Goal: Task Accomplishment & Management: Complete application form

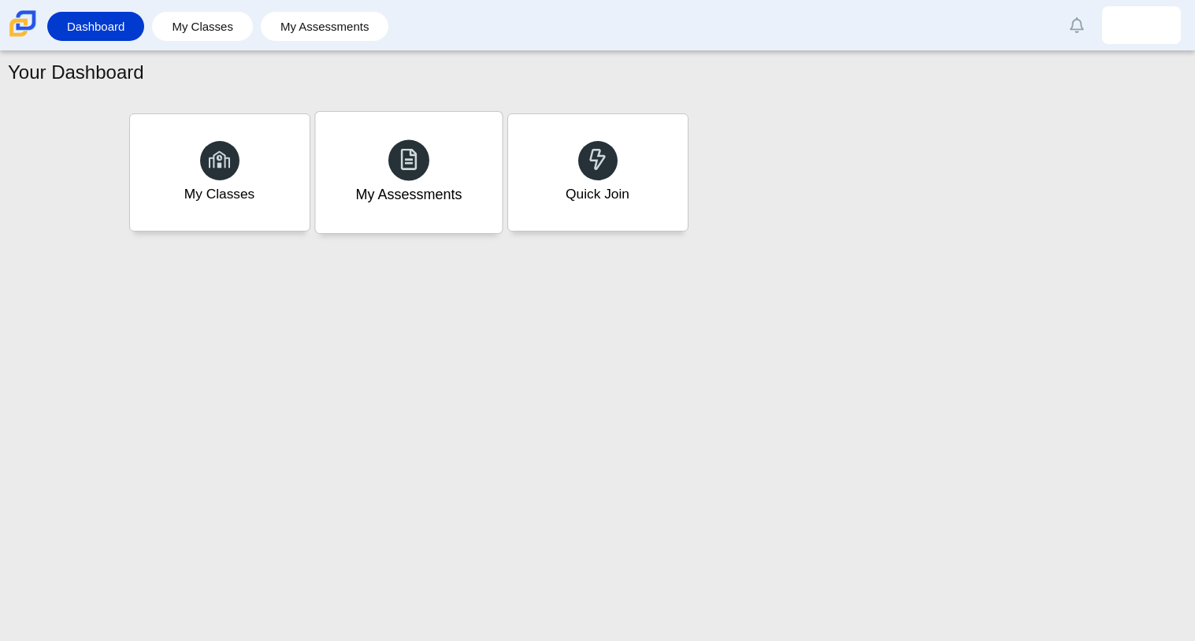
click at [417, 188] on div "My Assessments" at bounding box center [408, 194] width 106 height 20
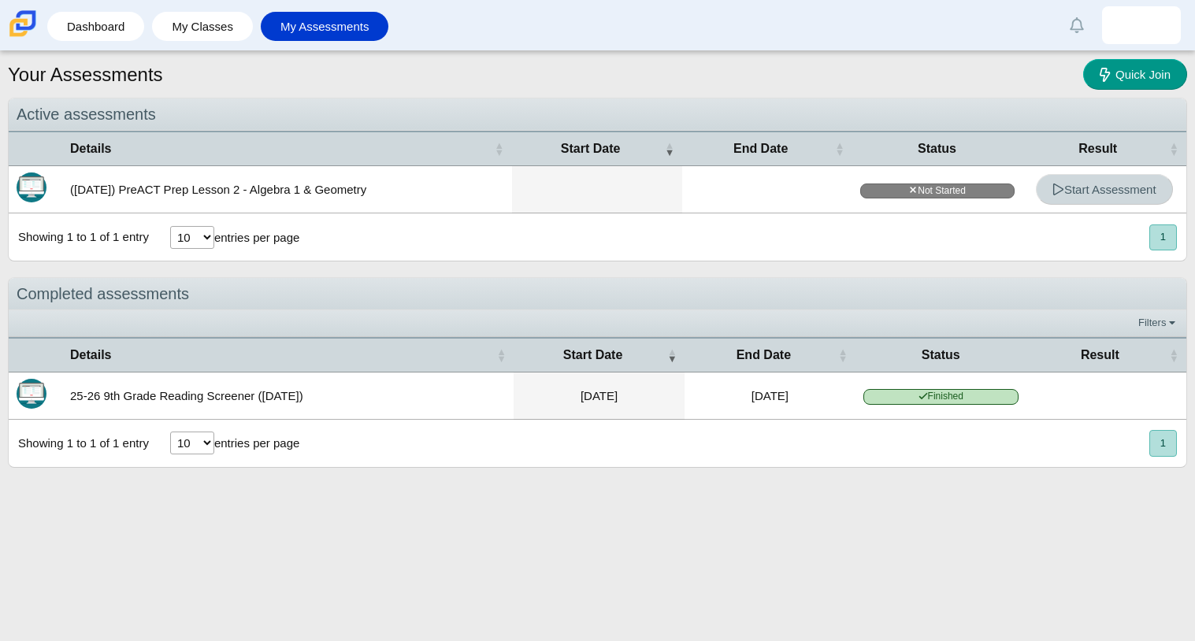
click at [1125, 179] on link "Start Assessment" at bounding box center [1104, 189] width 137 height 31
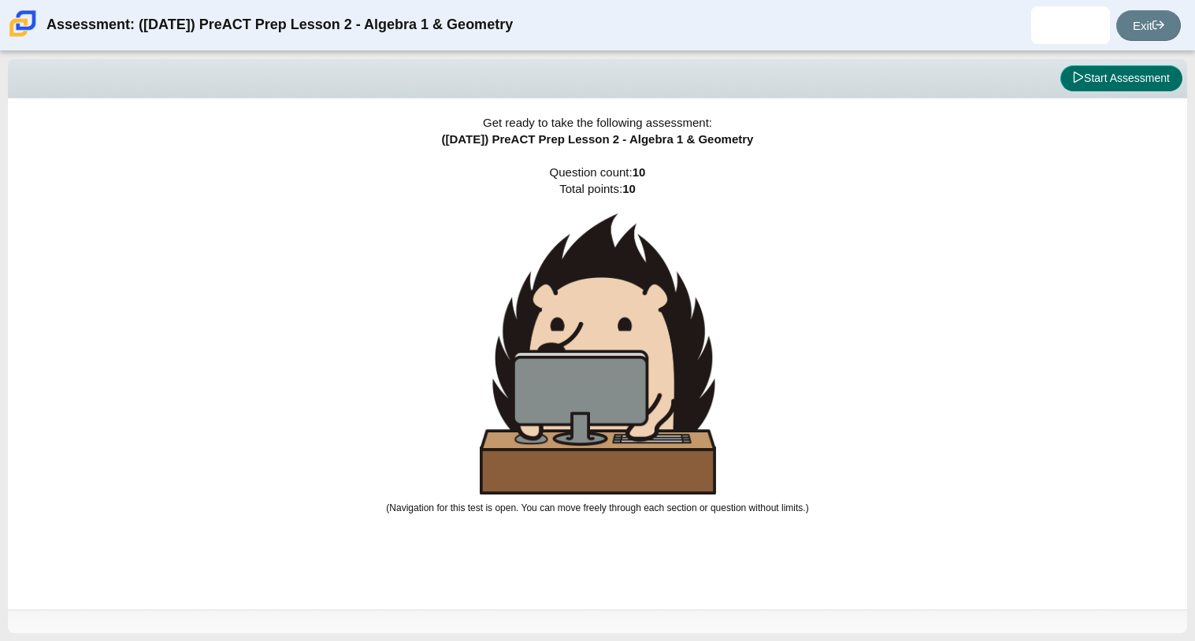
click at [1127, 87] on button "Start Assessment" at bounding box center [1121, 78] width 122 height 27
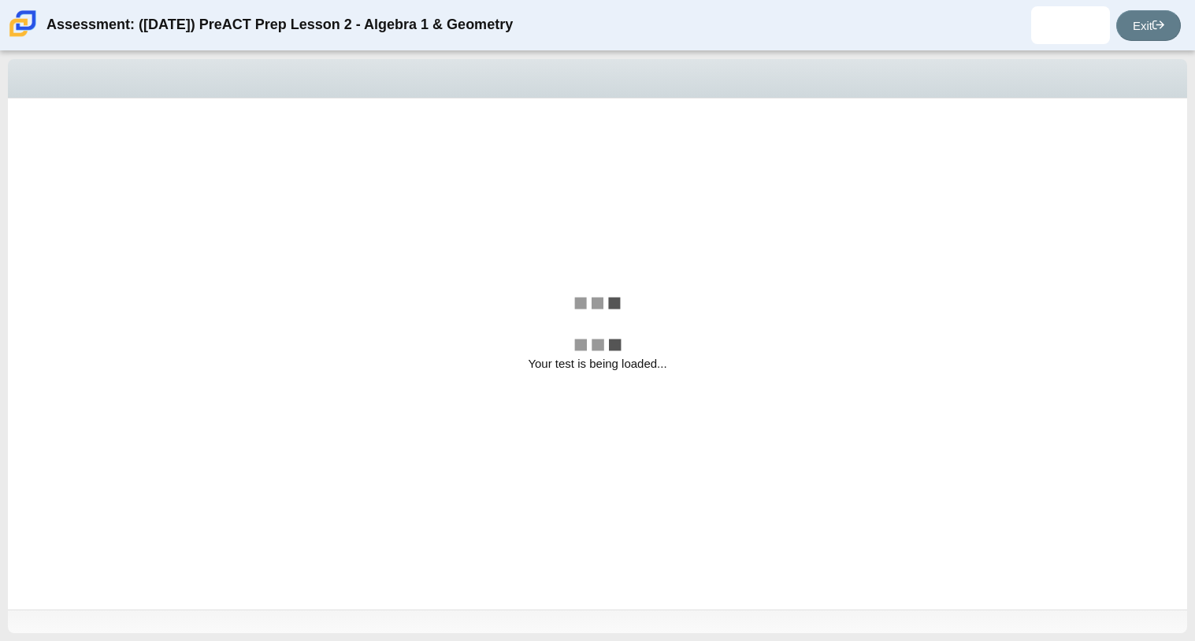
select select "bbf5d072-3e0b-44c4-9a12-6e7c9033f65b"
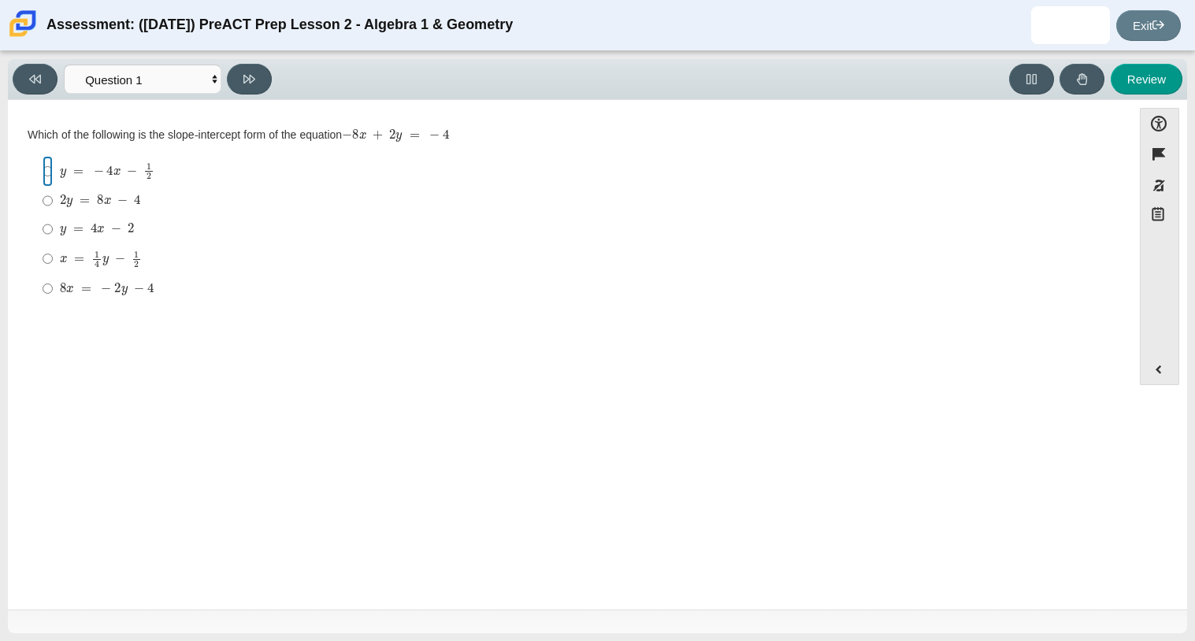
click at [50, 172] on input "y = − 4 x − 1 2 y = − 4 x − 1 2" at bounding box center [48, 171] width 10 height 31
radio input "true"
click at [50, 172] on input "y = − 4 x − 1 2 y = − 4 x − 1 2" at bounding box center [48, 171] width 10 height 31
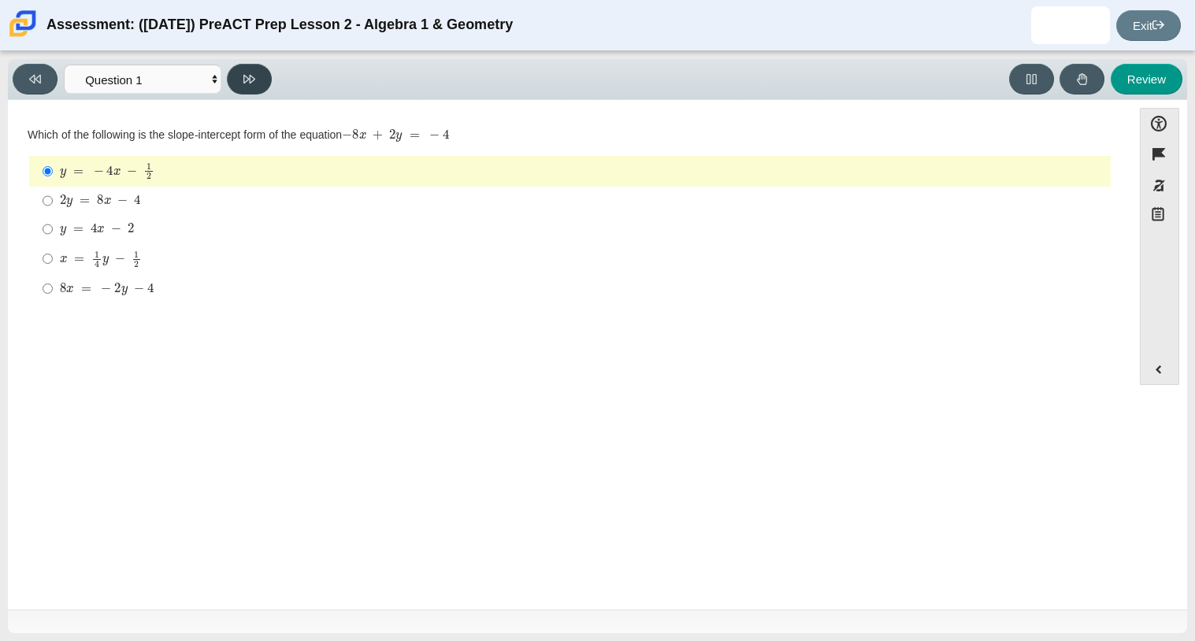
click at [250, 84] on icon at bounding box center [249, 79] width 12 height 12
select select "ed62e223-81bd-4cbf-ab48-ab975844bd1f"
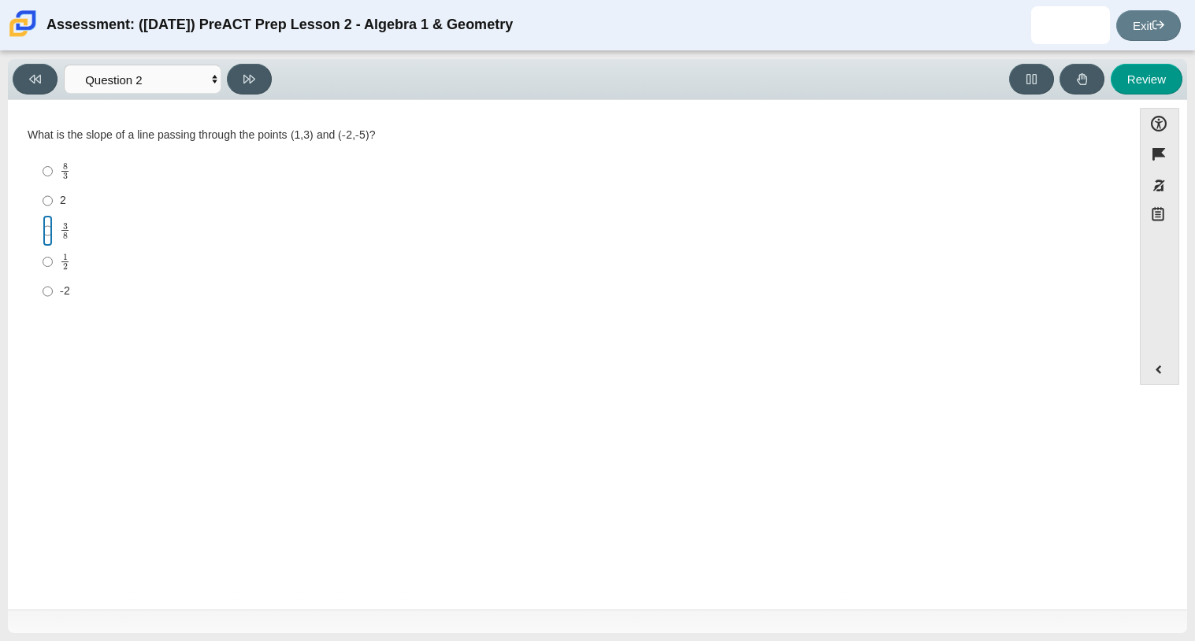
click at [49, 226] on input "3 8 3 eighths" at bounding box center [48, 230] width 10 height 31
radio input "true"
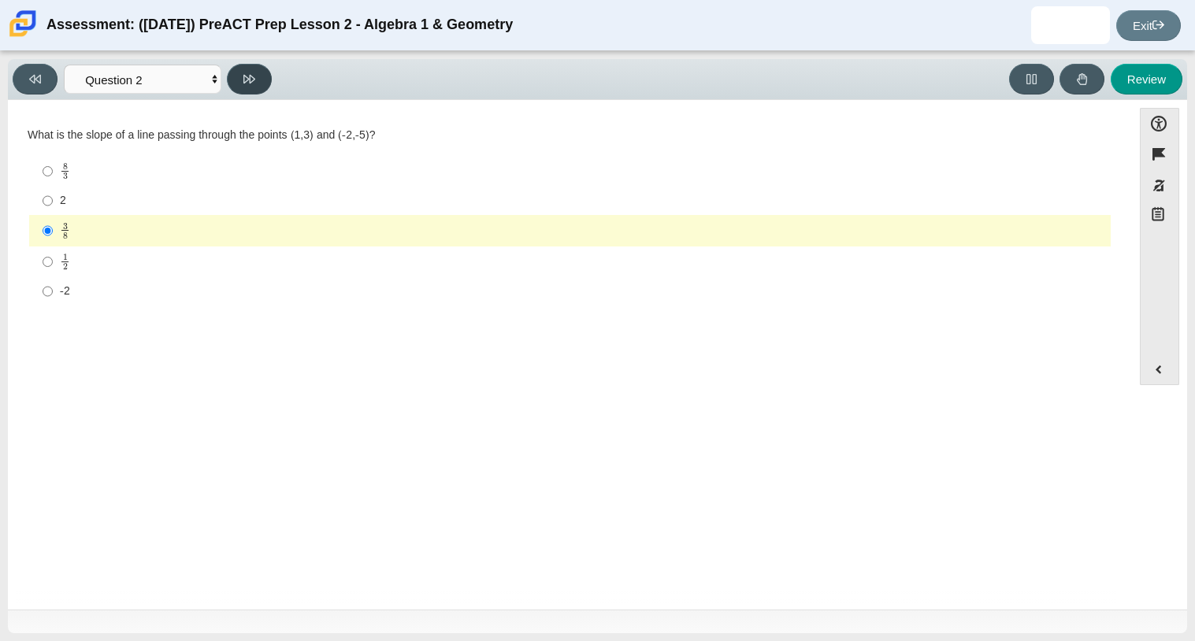
click at [254, 76] on icon at bounding box center [249, 79] width 12 height 12
select select "97f4f5fa-a52e-4fed-af51-565bfcdf47cb"
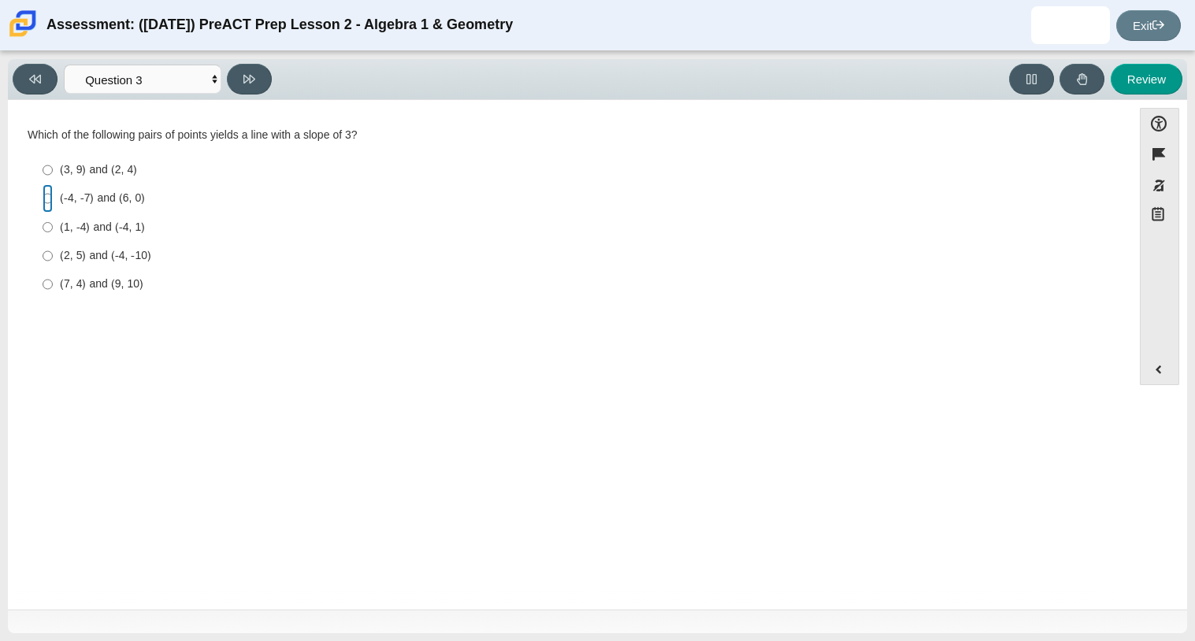
click at [47, 200] on input "(-4, -7) and (6, 0) (-4, -7) and (6, 0)" at bounding box center [48, 198] width 10 height 28
radio input "true"
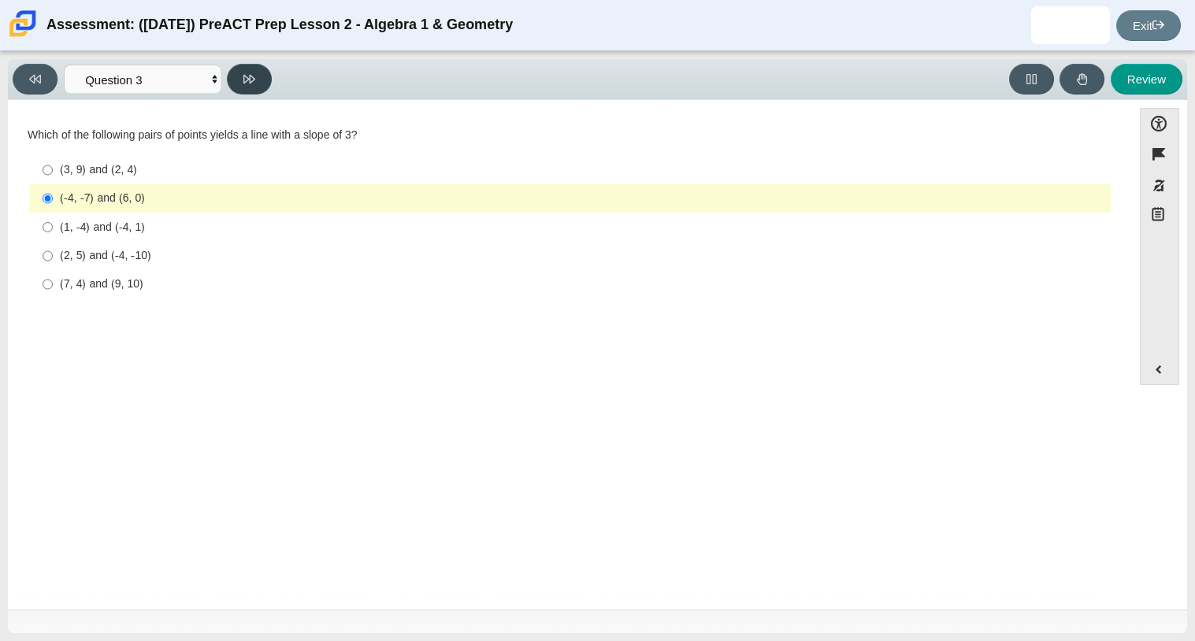
click at [240, 79] on button at bounding box center [249, 79] width 45 height 31
select select "89427bb7-e313-4f00-988f-8b8255897029"
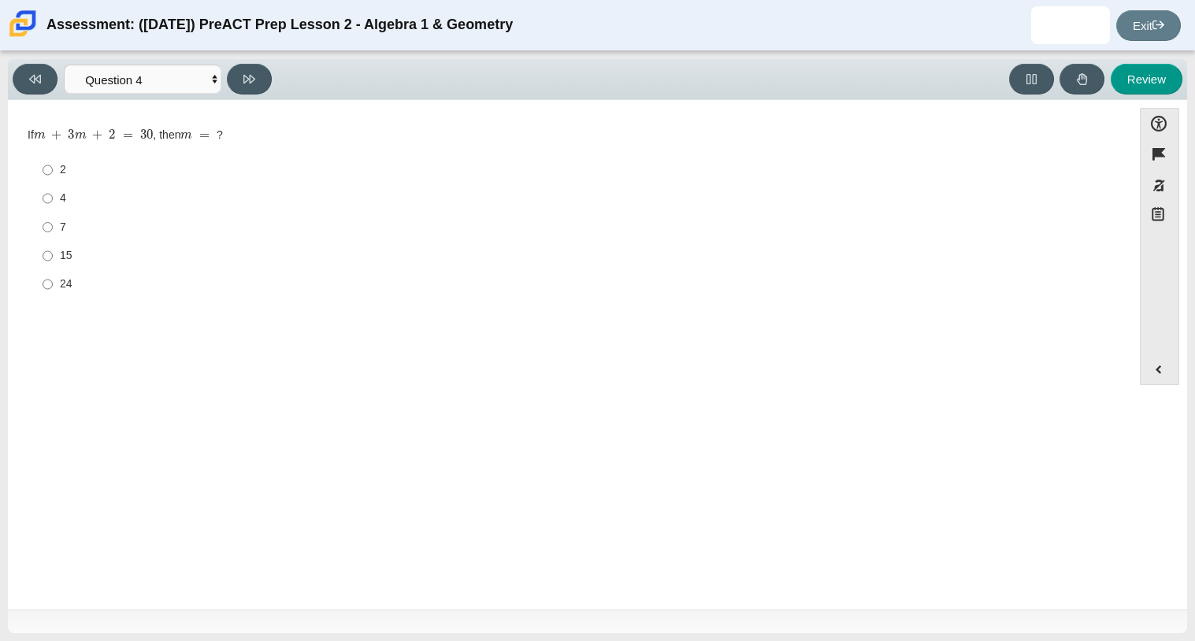
click at [87, 289] on div "24" at bounding box center [582, 284] width 1044 height 16
click at [53, 289] on input "24 24" at bounding box center [48, 284] width 10 height 28
radio input "true"
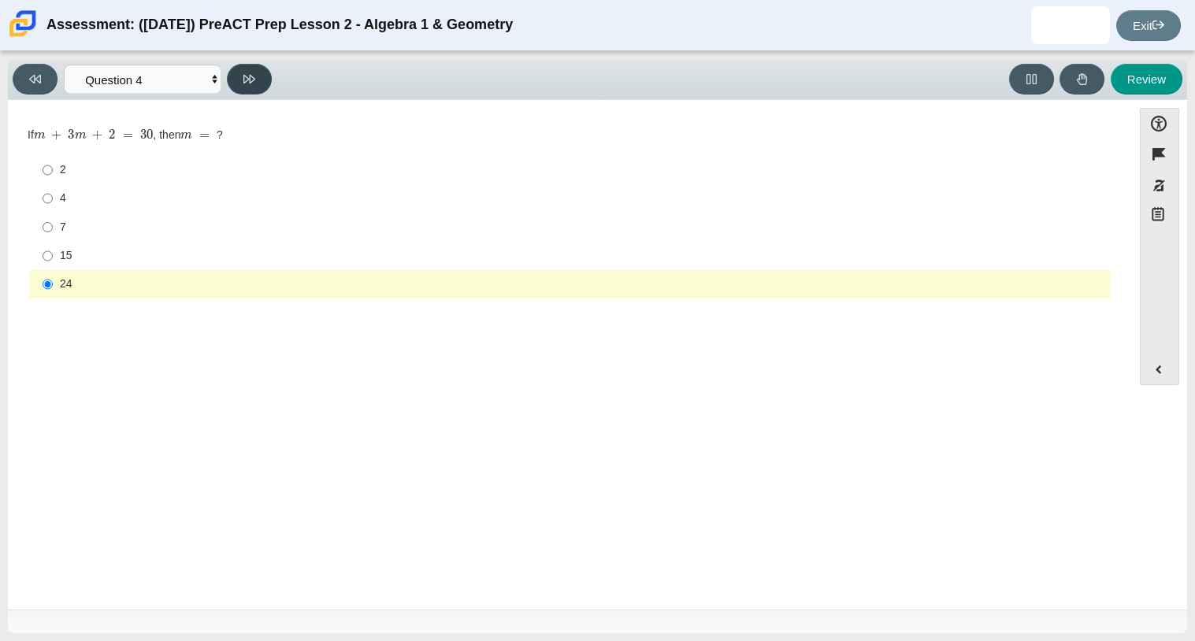
click at [250, 82] on icon at bounding box center [249, 79] width 12 height 12
select select "489dcffd-4e6a-49cf-a9d6-ad1d4a911a4e"
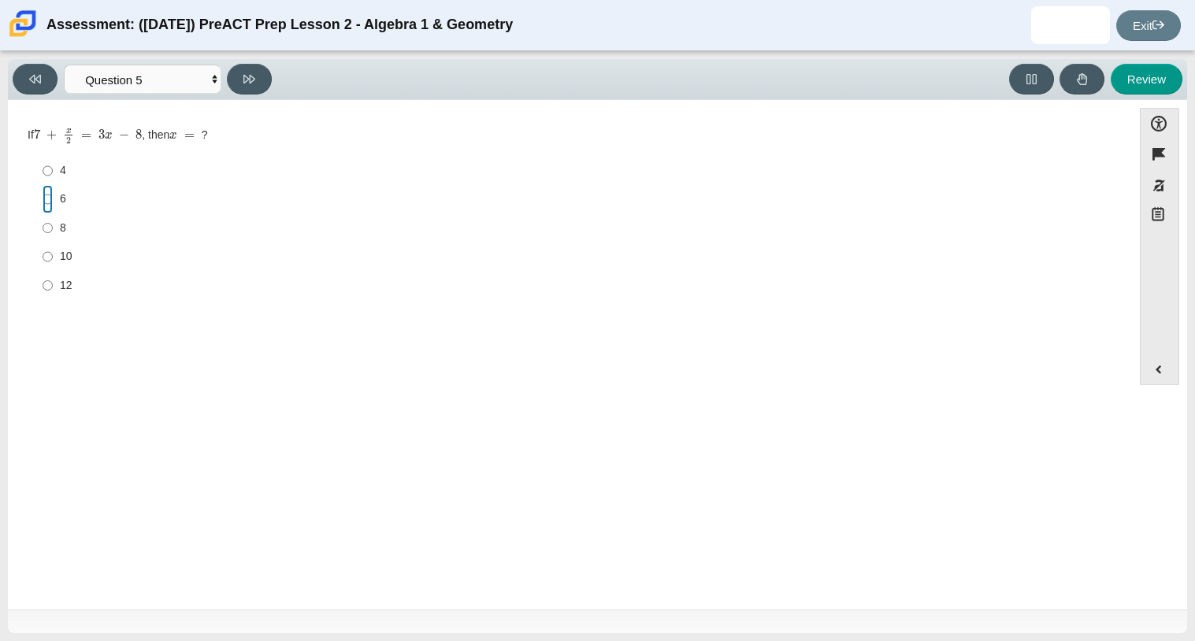
click at [51, 204] on input "6 6" at bounding box center [48, 199] width 10 height 28
radio input "true"
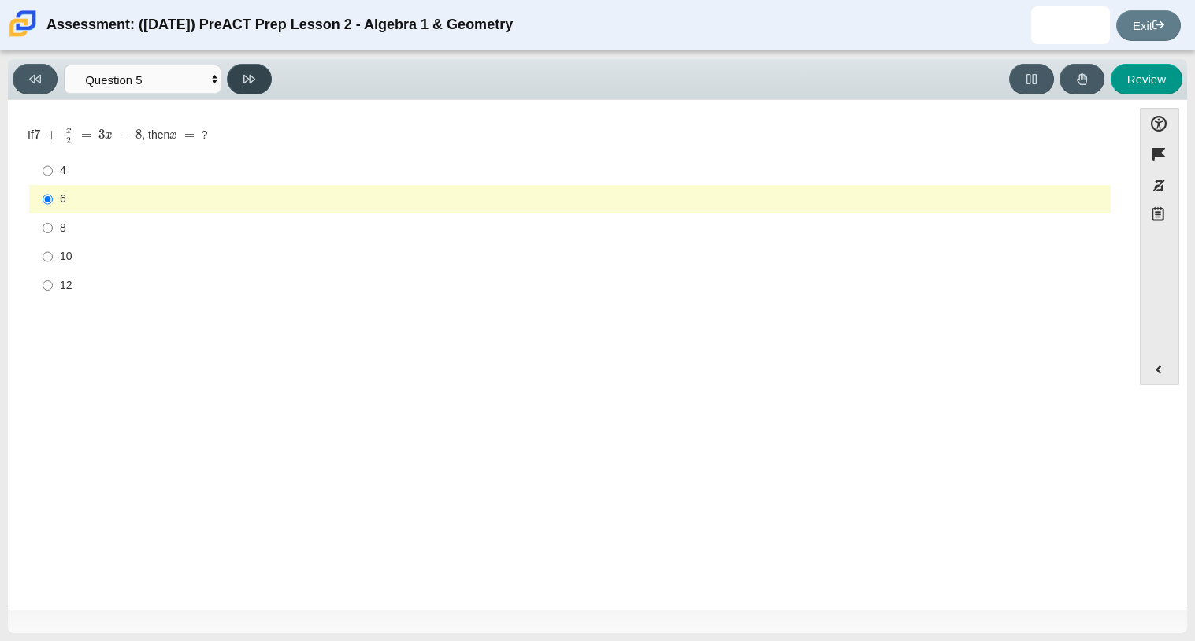
click at [261, 74] on button at bounding box center [249, 79] width 45 height 31
select select "210571de-36a6-4d8e-a361-ceff8ef801dc"
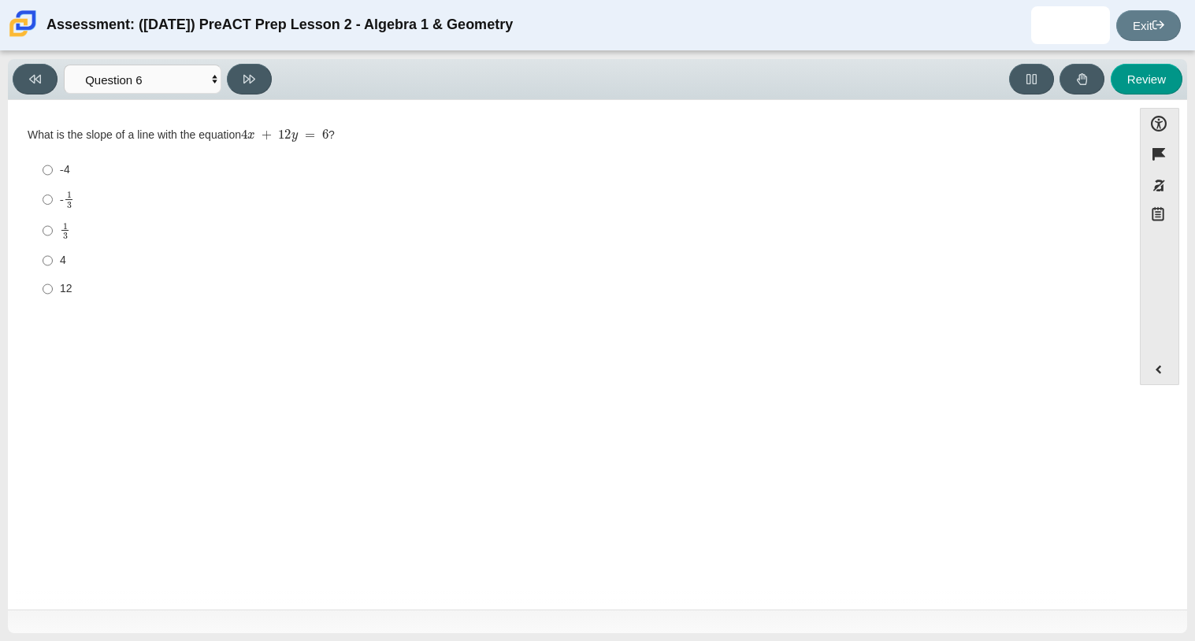
click at [88, 229] on div "1 3" at bounding box center [582, 231] width 1044 height 18
click at [53, 229] on input "1 3 1 third" at bounding box center [48, 230] width 10 height 31
radio input "true"
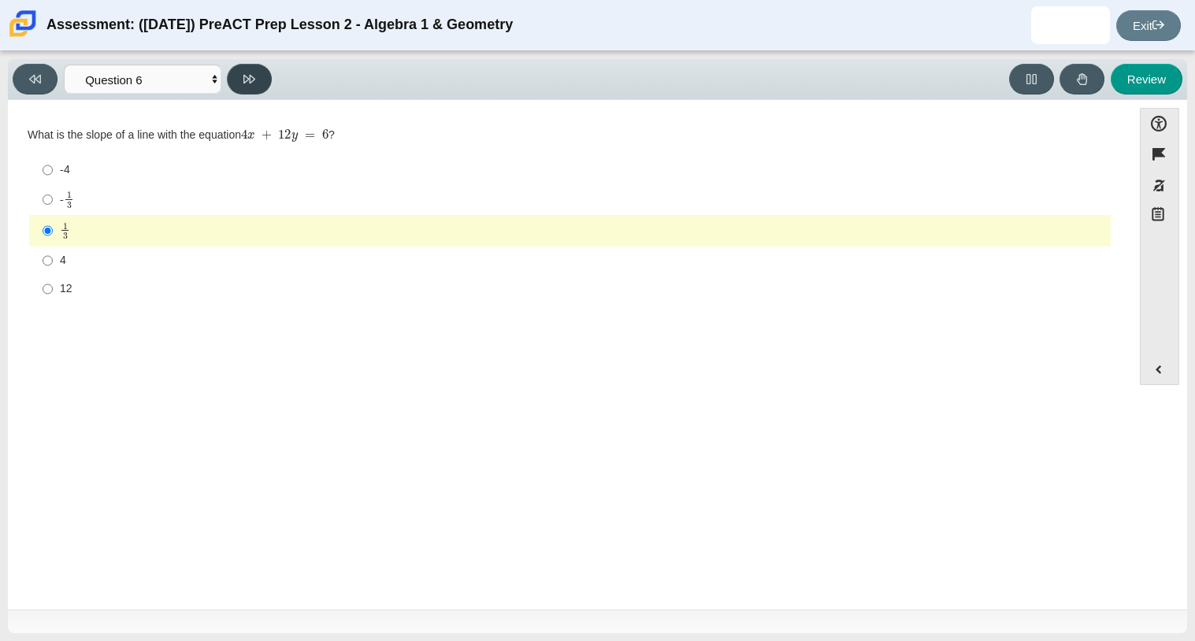
click at [247, 75] on icon at bounding box center [249, 79] width 12 height 9
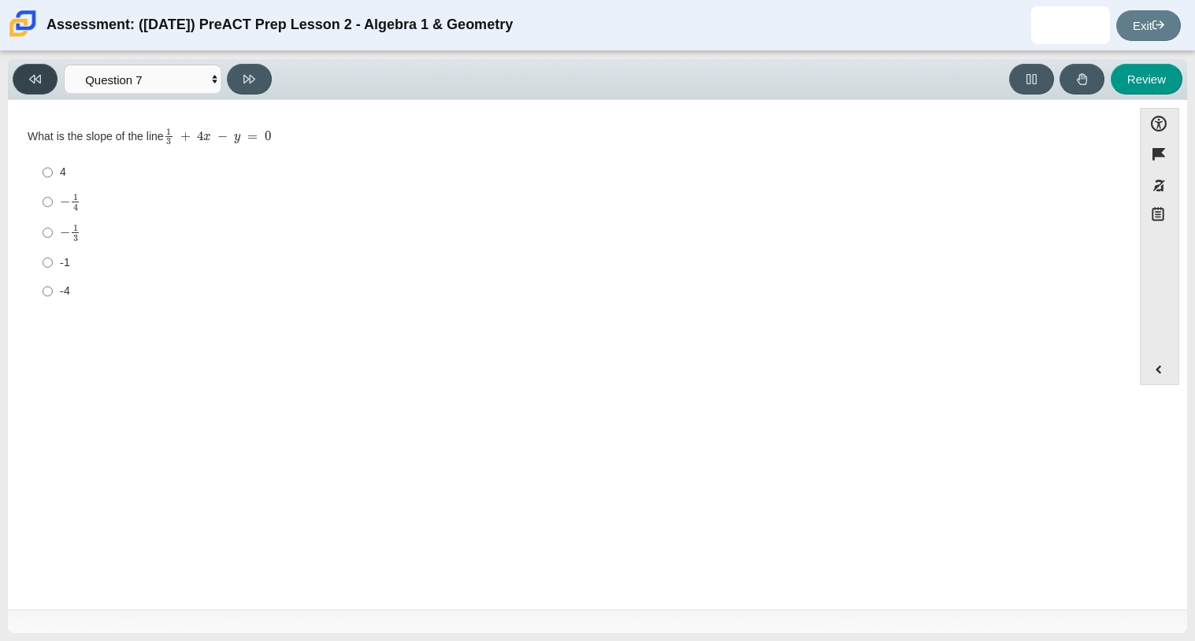
click at [31, 87] on button at bounding box center [35, 79] width 45 height 31
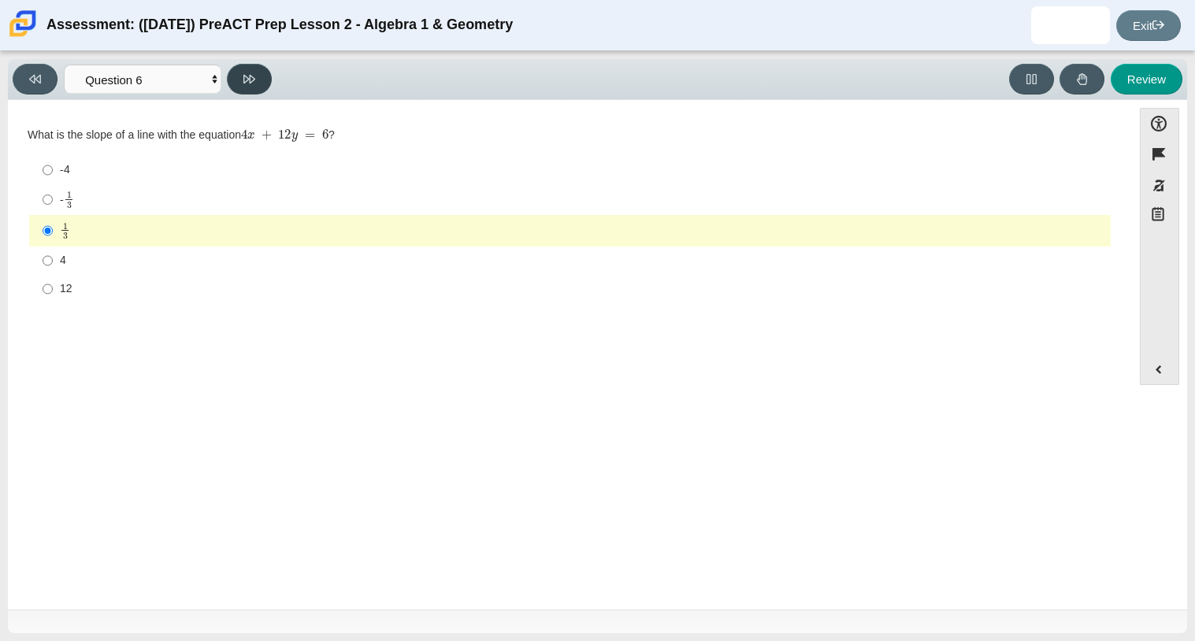
click at [260, 84] on button at bounding box center [249, 79] width 45 height 31
select select "ec95ace6-bebc-42b8-9428-40567494d4da"
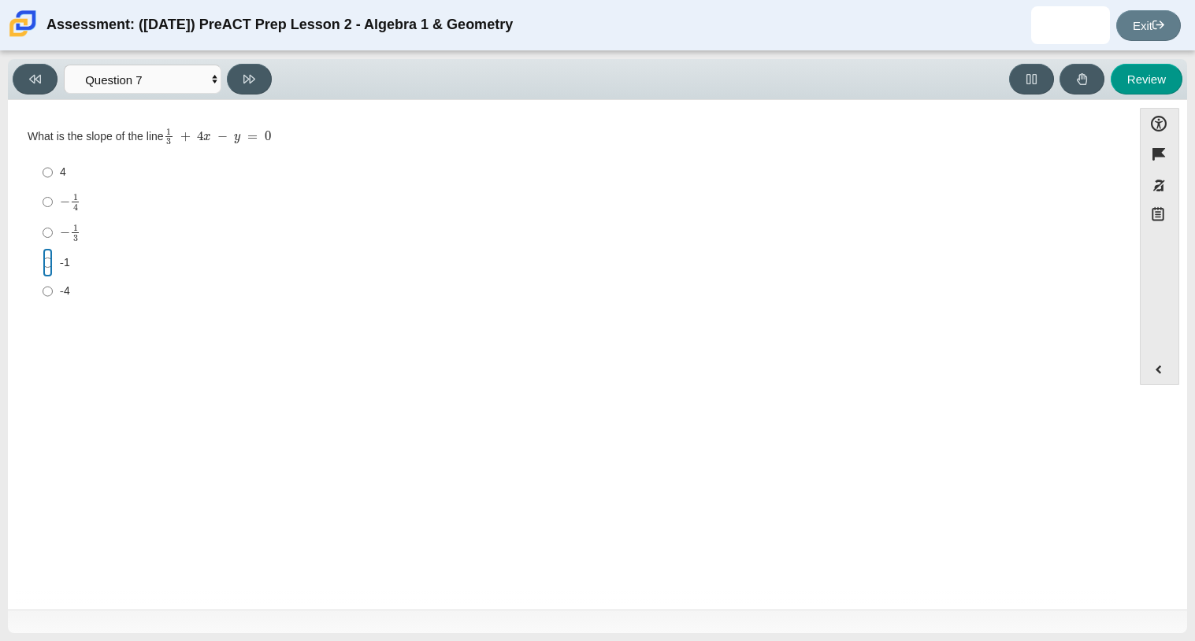
click at [50, 265] on input "-1 -1" at bounding box center [48, 262] width 10 height 28
radio input "true"
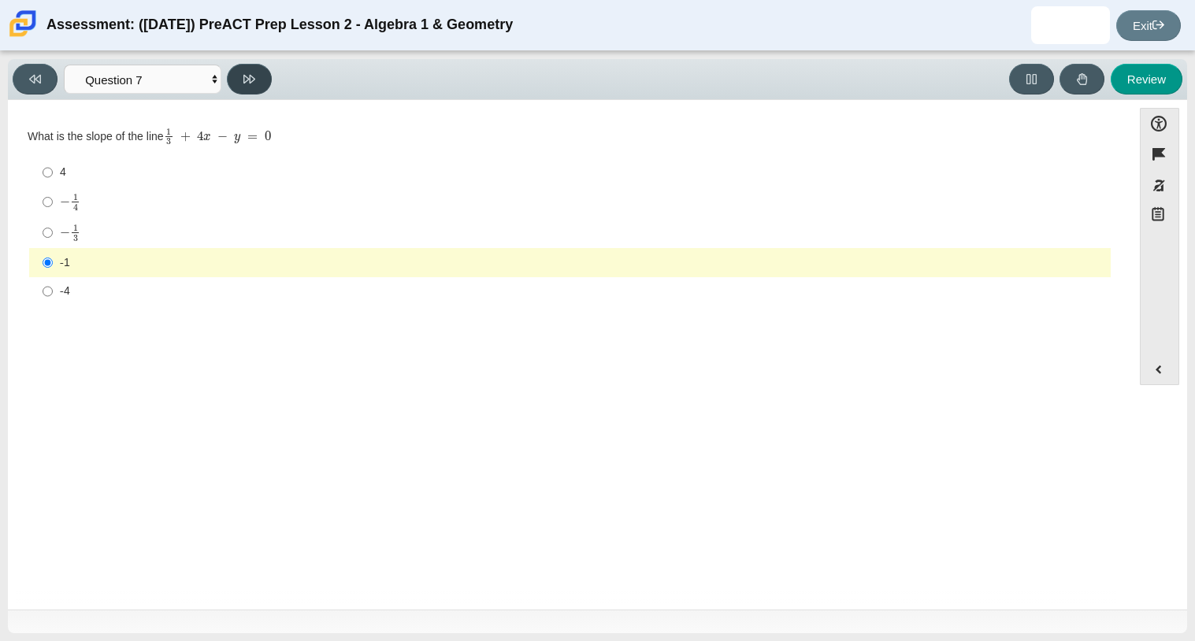
click at [254, 76] on icon at bounding box center [249, 79] width 12 height 12
select select "ce81fe10-bf29-4b5e-8bd7-4f47f2fed4d8"
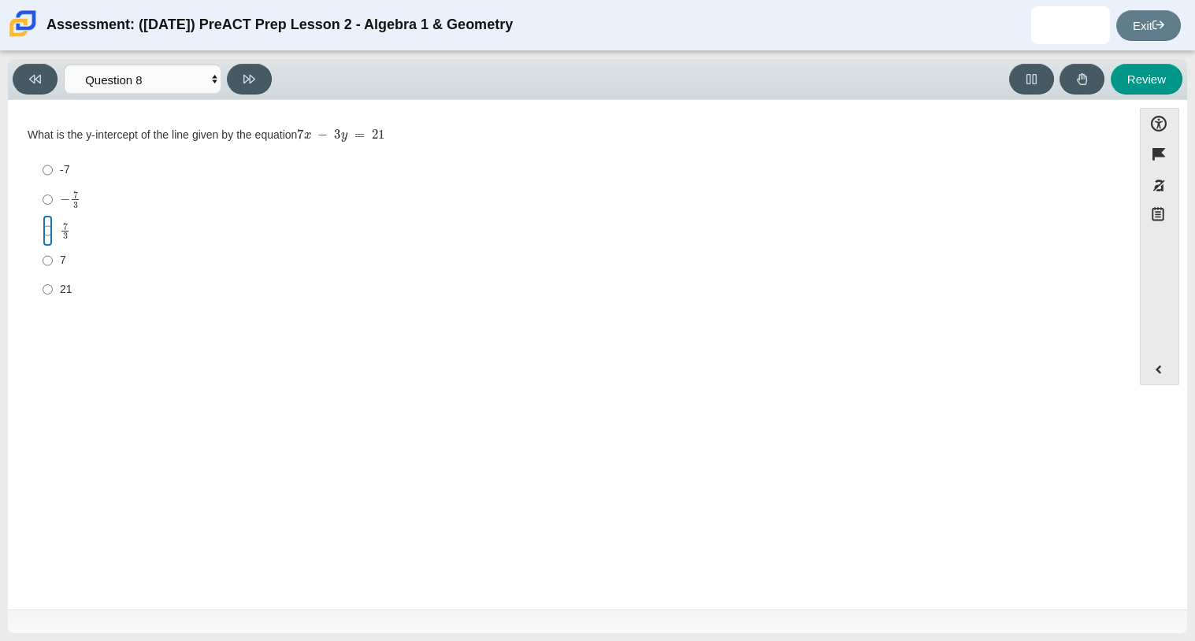
click at [43, 232] on input "7 3 7 thirds" at bounding box center [48, 230] width 10 height 31
radio input "true"
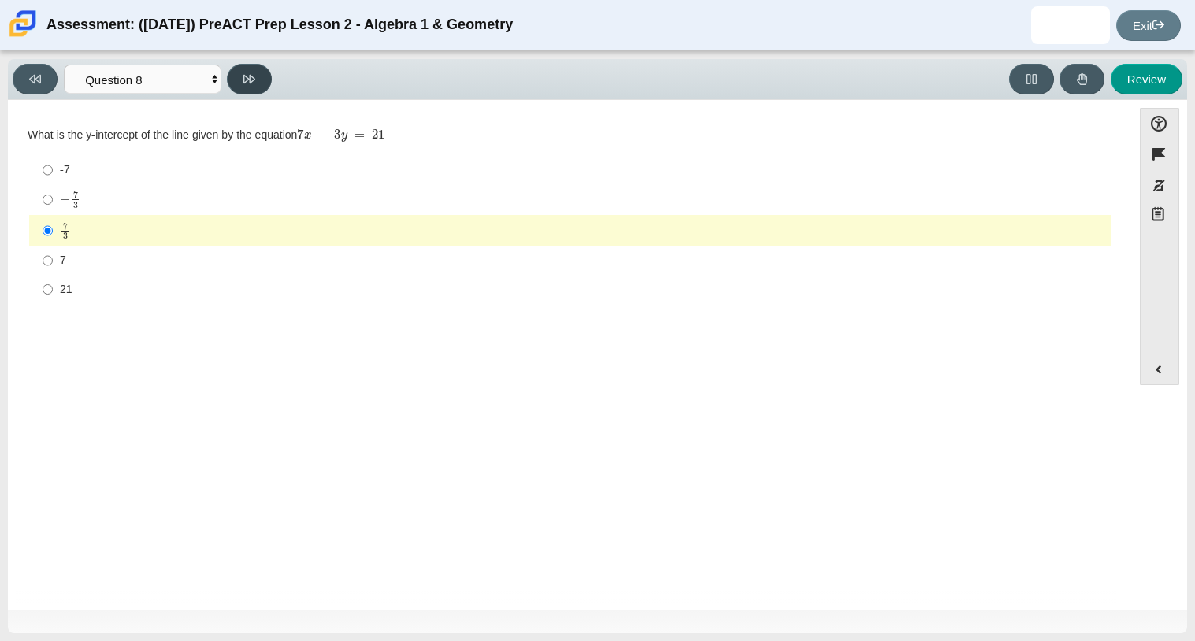
click at [257, 81] on button at bounding box center [249, 79] width 45 height 31
select select "14773eaf-2ca1-47ae-afe7-a624a56f34b3"
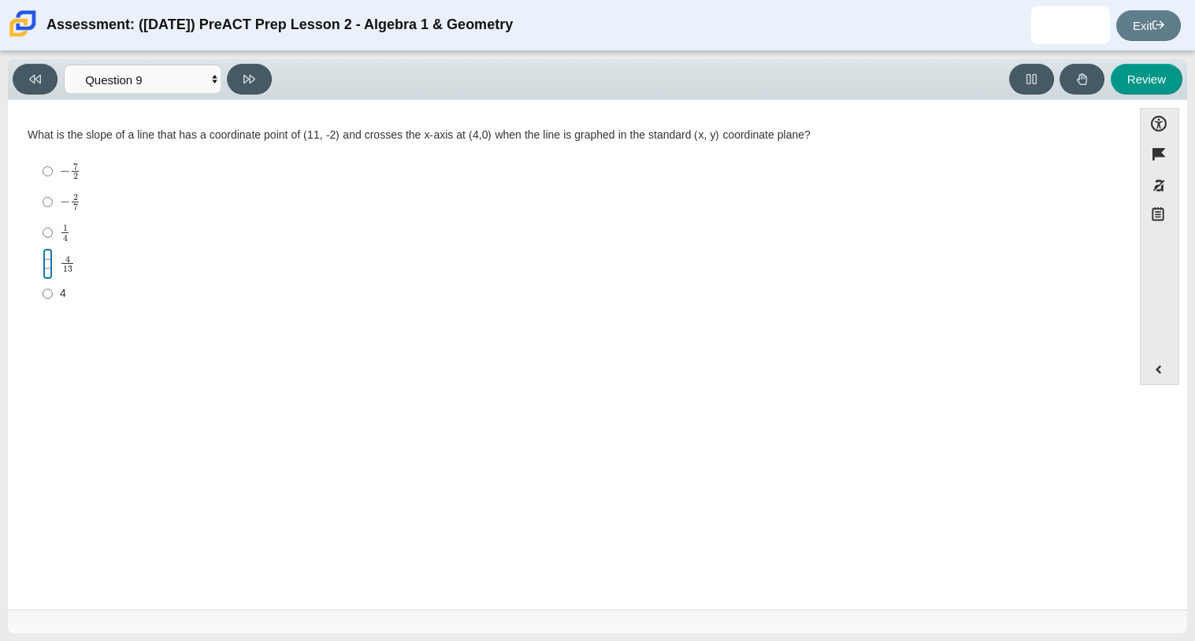
click at [48, 258] on input "4 13 4 over 13" at bounding box center [48, 263] width 10 height 31
radio input "true"
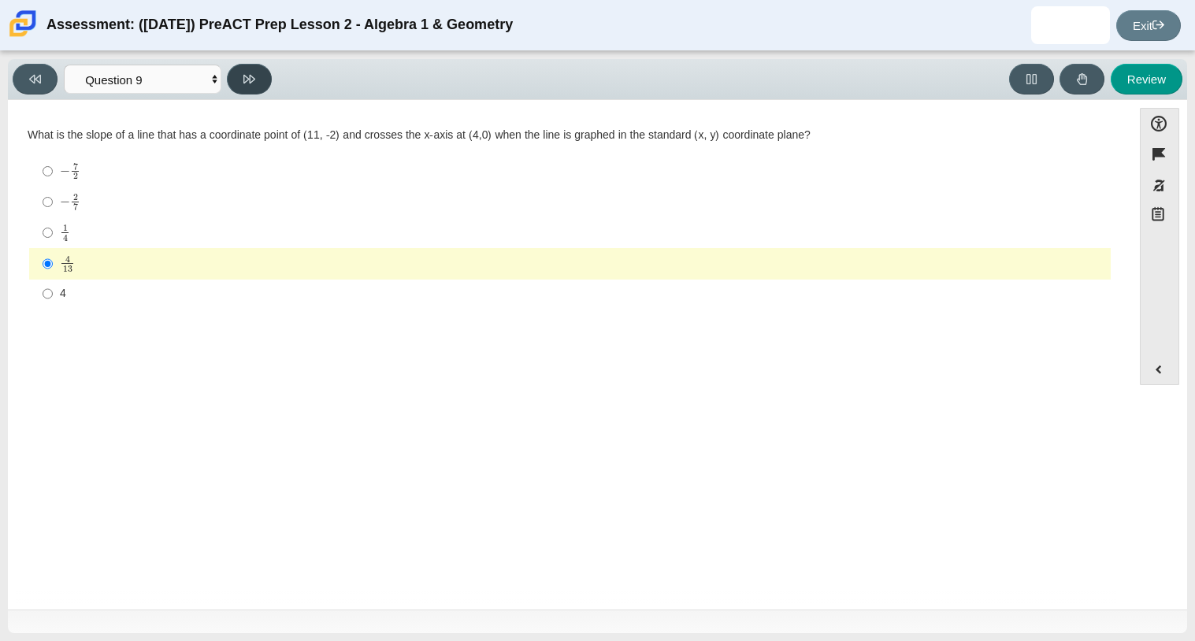
click at [258, 77] on button at bounding box center [249, 79] width 45 height 31
select select "96b71634-eacb-4f7e-8aef-411727d9bcba"
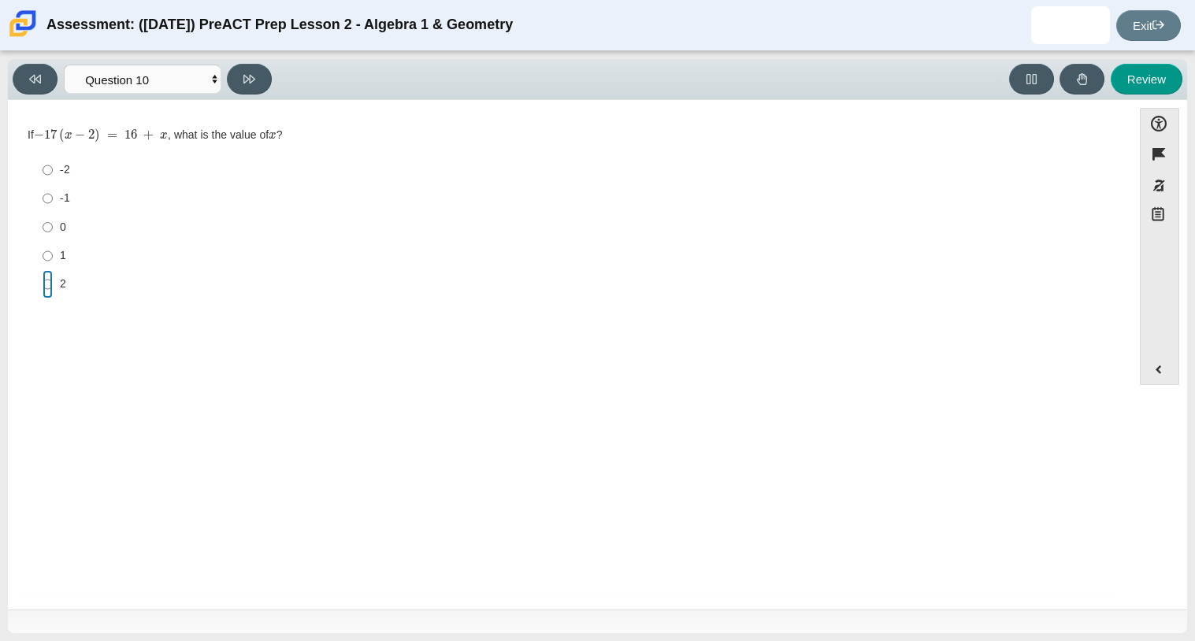
click at [45, 285] on input "2 2" at bounding box center [48, 284] width 10 height 28
radio input "true"
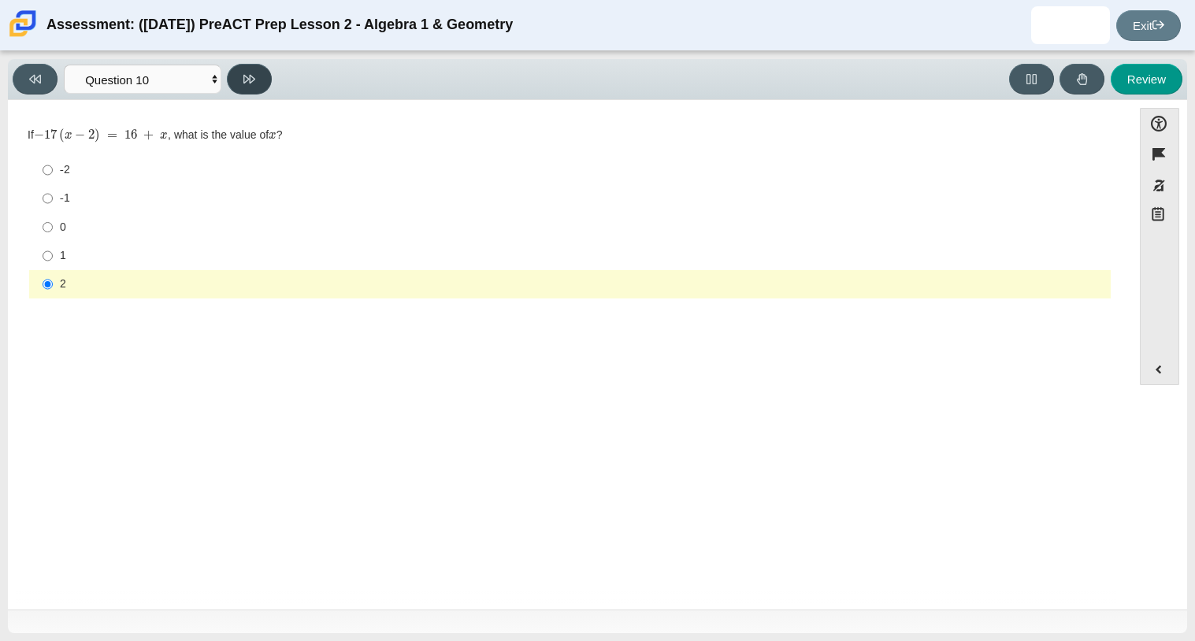
click at [267, 81] on button at bounding box center [249, 79] width 45 height 31
select select "review"
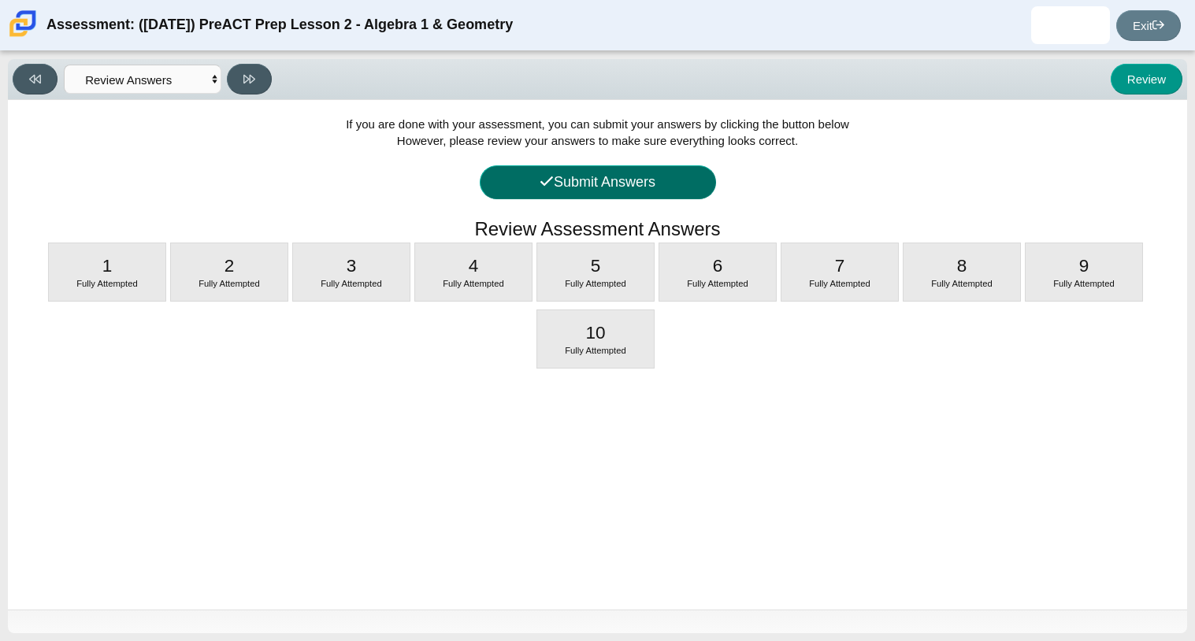
click at [632, 192] on button "Submit Answers" at bounding box center [598, 182] width 236 height 34
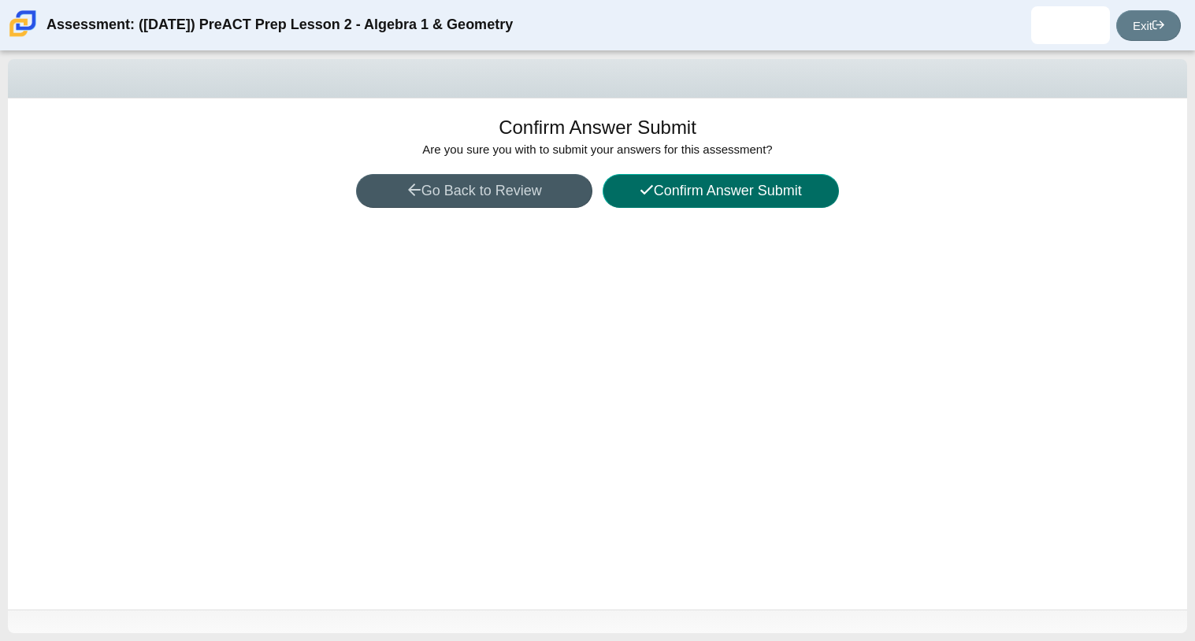
click at [709, 184] on button "Confirm Answer Submit" at bounding box center [721, 191] width 236 height 34
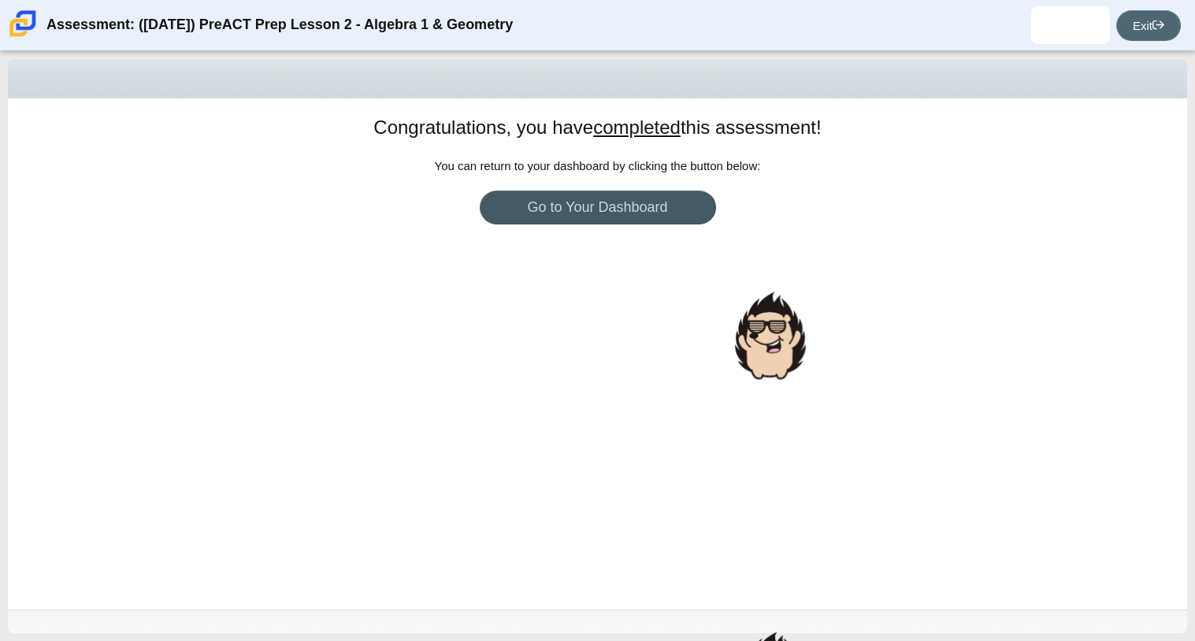
click at [1146, 15] on link "Exit" at bounding box center [1148, 25] width 65 height 31
